Goal: Navigation & Orientation: Find specific page/section

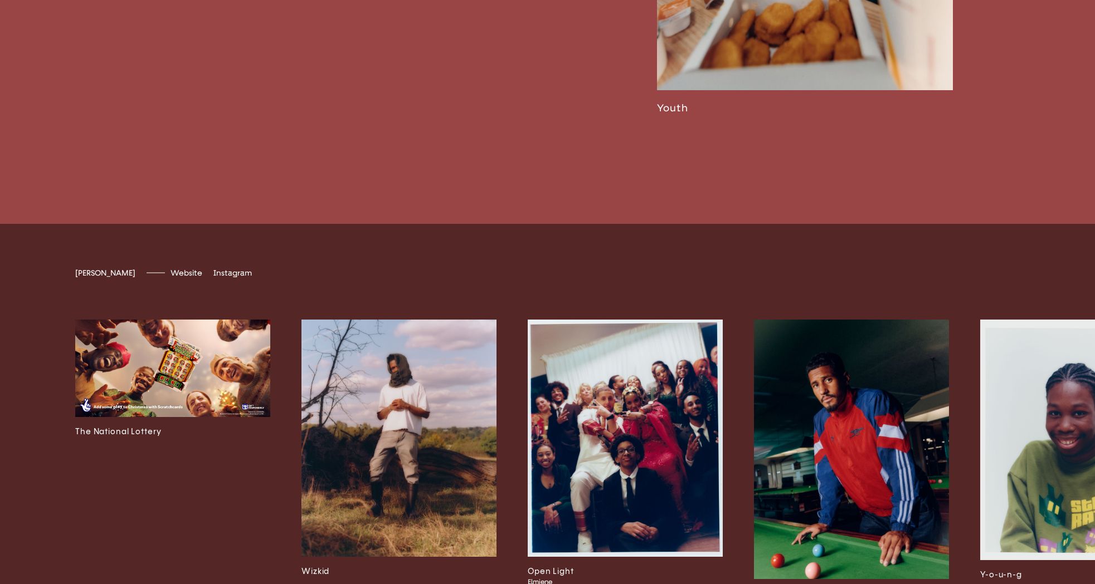
scroll to position [3696, 0]
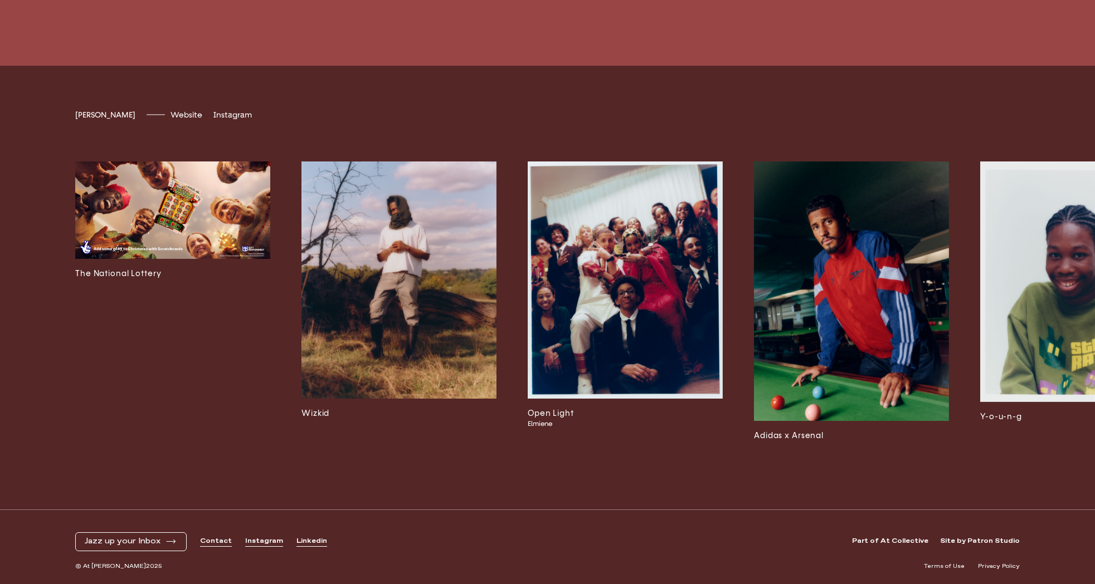
click at [1063, 285] on img at bounding box center [1077, 282] width 195 height 241
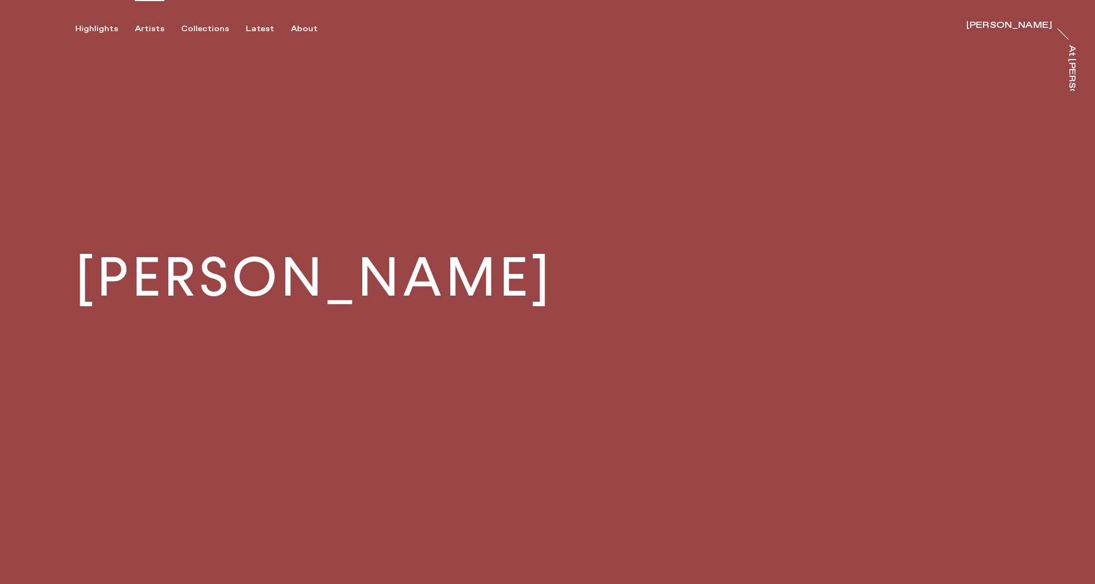
click at [144, 26] on div "Artists" at bounding box center [150, 29] width 30 height 10
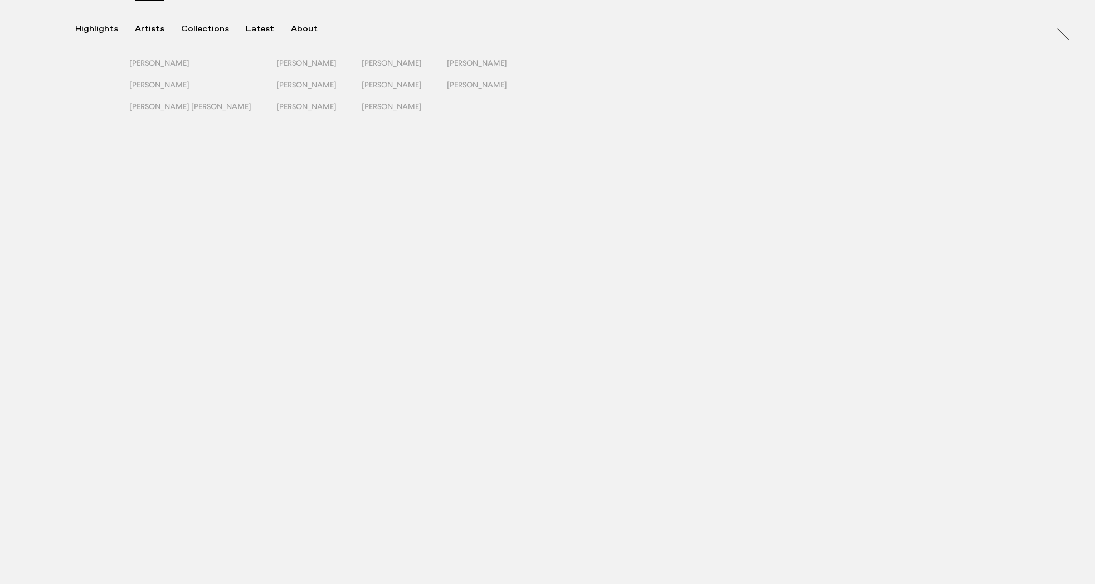
click at [143, 28] on div "Artists" at bounding box center [150, 29] width 30 height 10
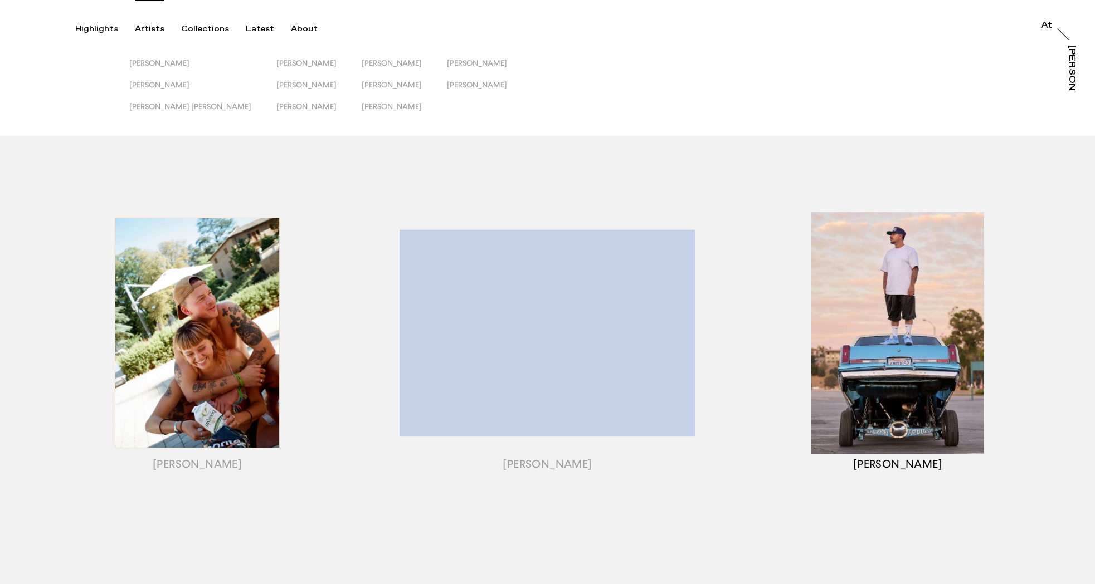
click at [905, 348] on div "button" at bounding box center [898, 347] width 350 height 348
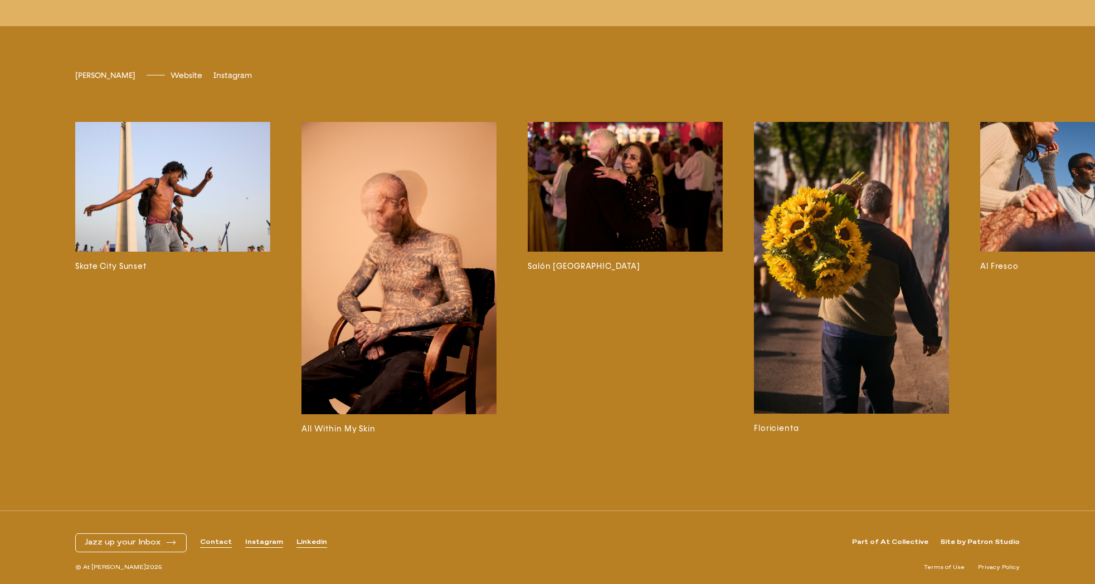
scroll to position [3649, 0]
